Goal: Information Seeking & Learning: Learn about a topic

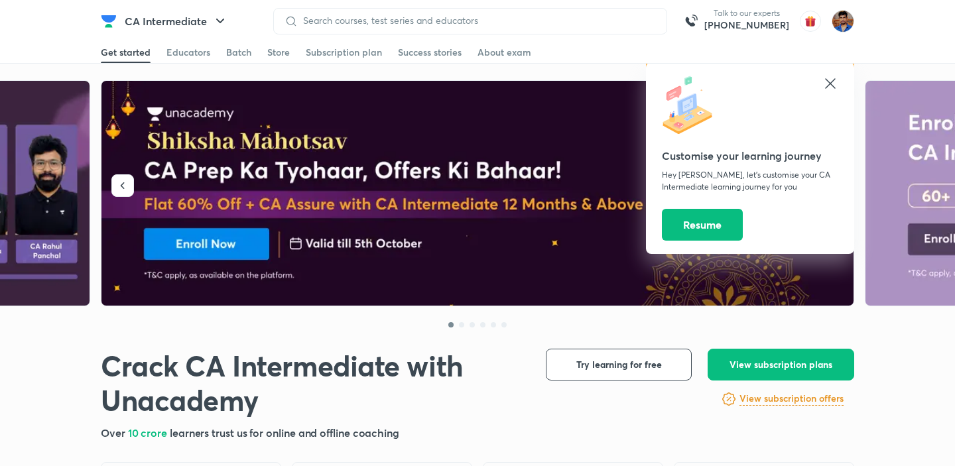
click at [828, 88] on icon at bounding box center [830, 84] width 16 height 16
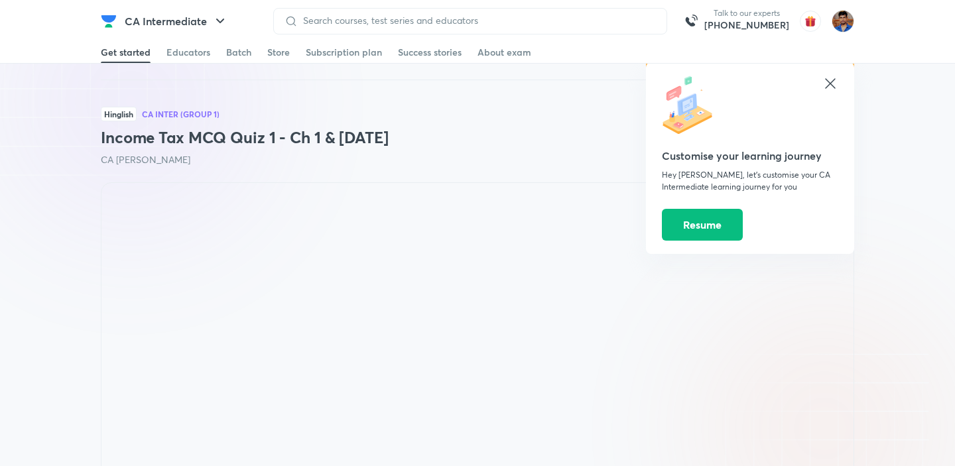
scroll to position [655, 0]
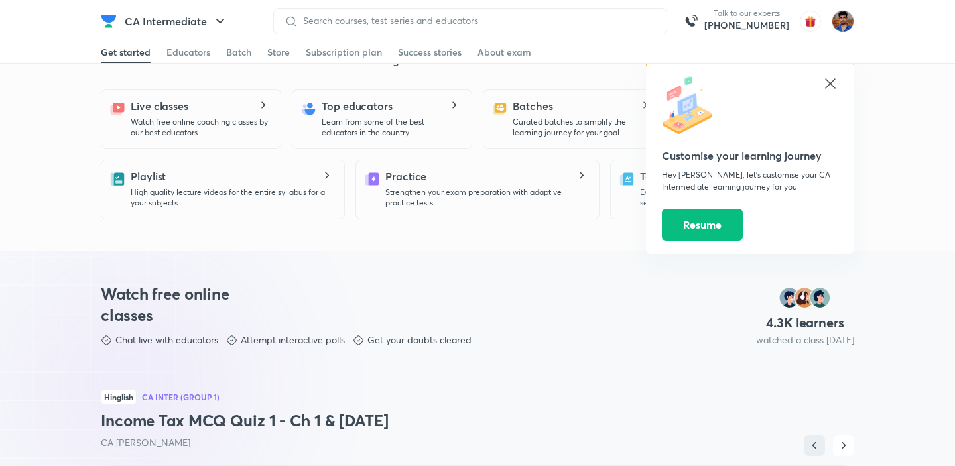
scroll to position [372, 0]
click at [832, 79] on icon at bounding box center [830, 84] width 16 height 16
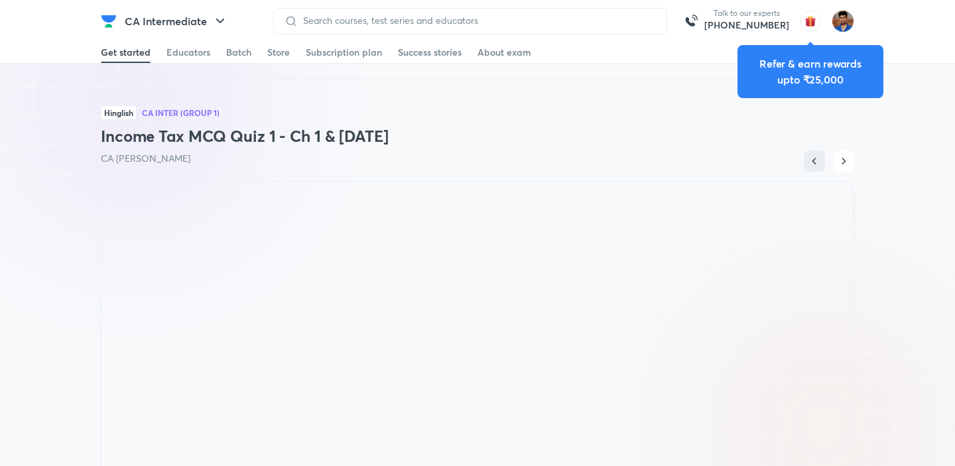
scroll to position [666, 0]
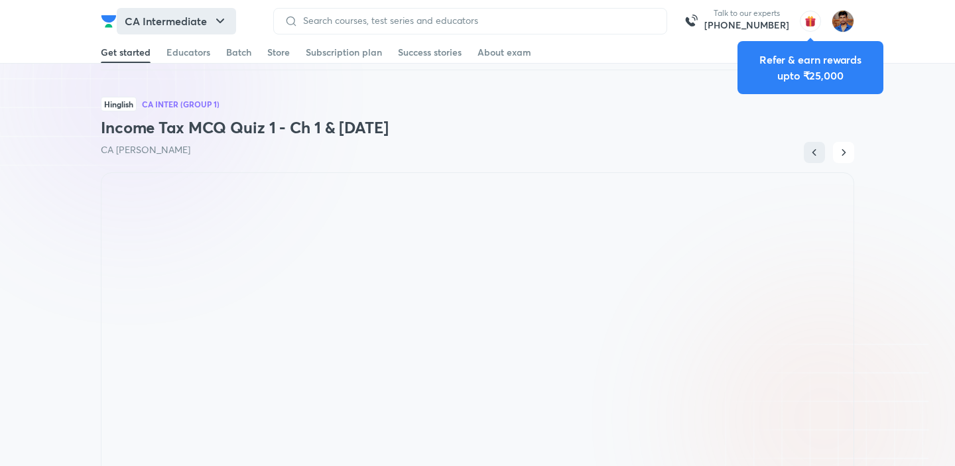
click at [135, 19] on button "CA Intermediate" at bounding box center [176, 21] width 119 height 27
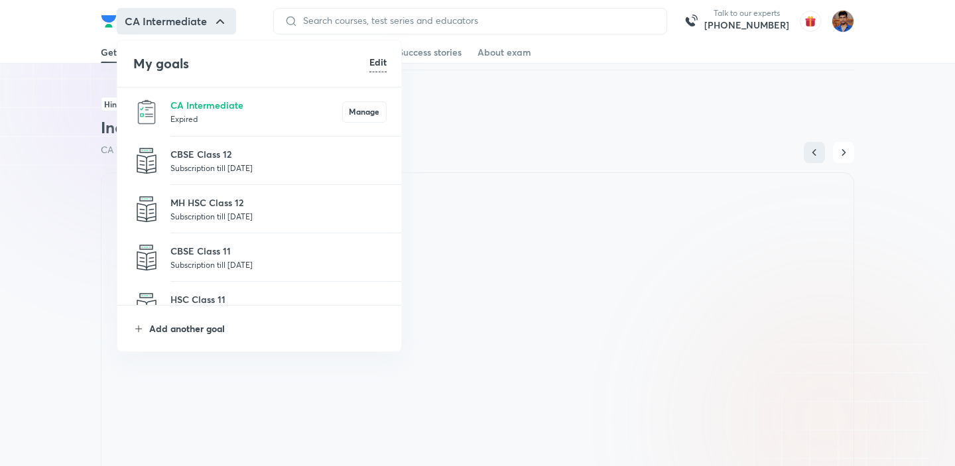
click at [188, 324] on p "Add another goal" at bounding box center [267, 329] width 237 height 14
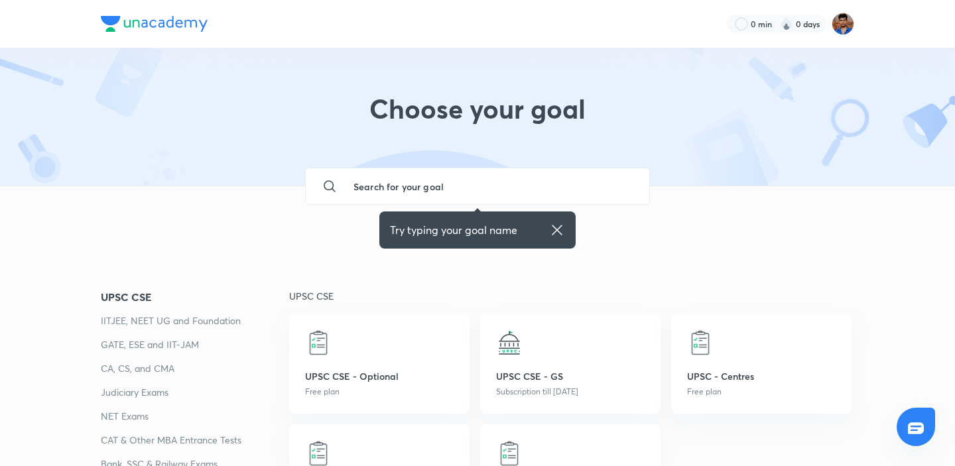
click at [400, 188] on input "text" at bounding box center [491, 186] width 296 height 36
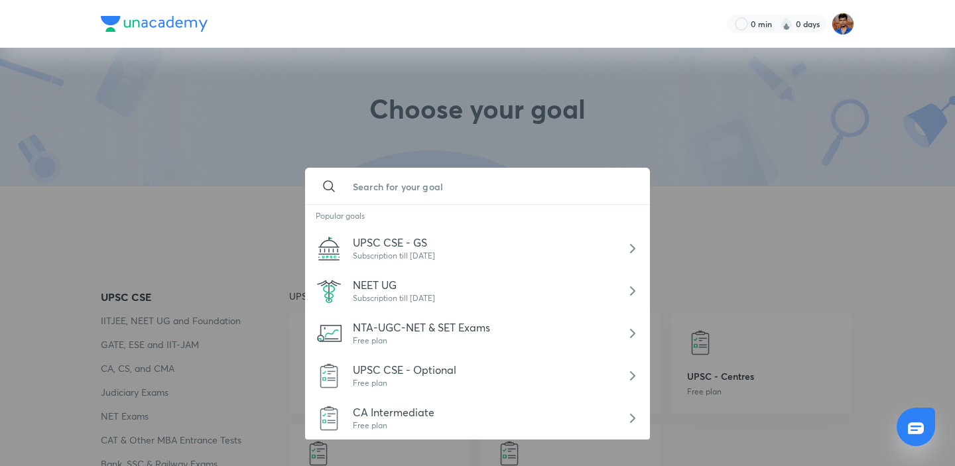
type input "I"
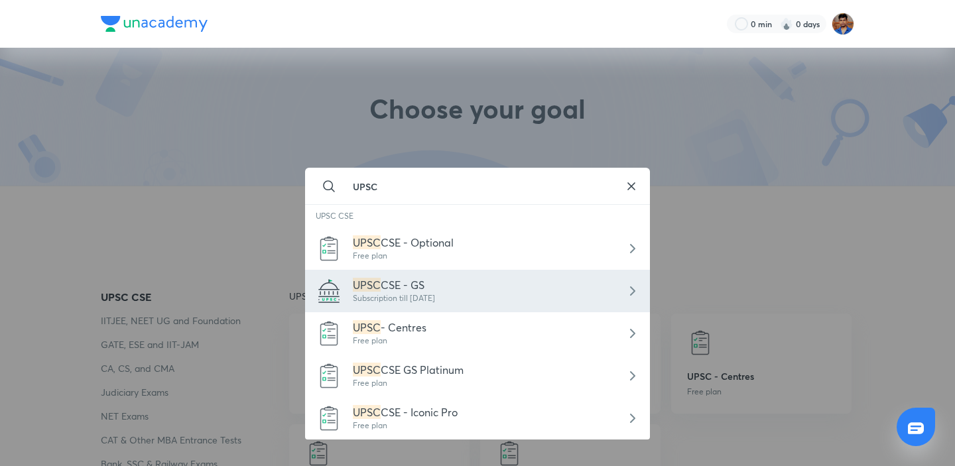
click at [400, 292] on span "CSE - GS" at bounding box center [403, 285] width 44 height 14
type input "UPSC CSE - GS"
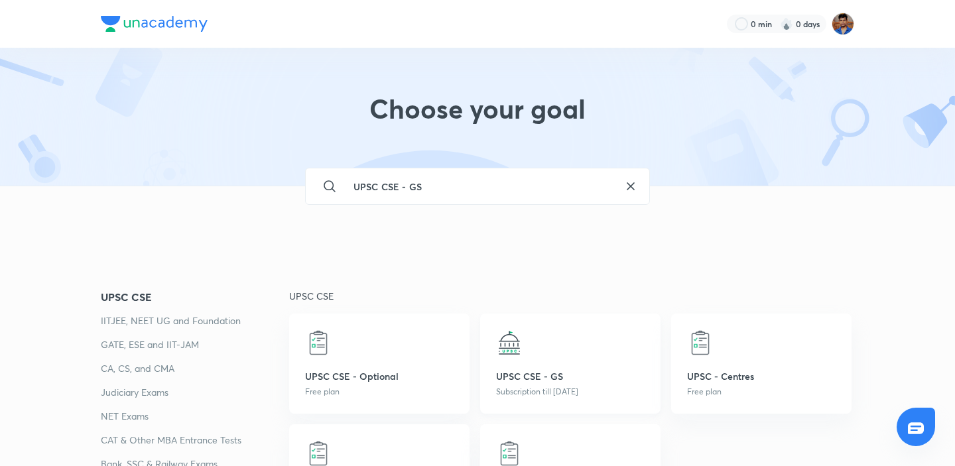
click at [497, 377] on p "UPSC CSE - GS" at bounding box center [570, 376] width 149 height 14
